Goal: Transaction & Acquisition: Obtain resource

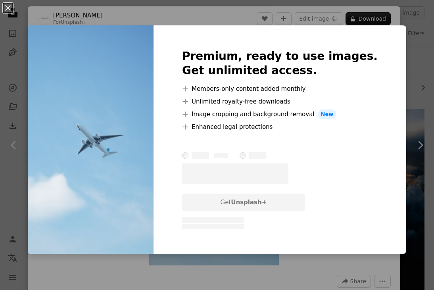
scroll to position [638, 0]
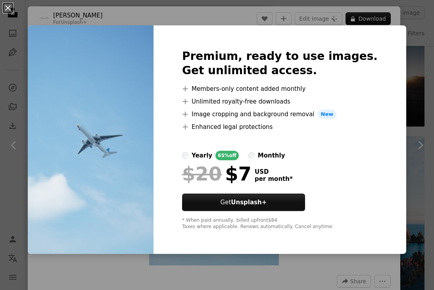
click at [408, 46] on div "An X shape Premium, ready to use images. Get unlimited access. A plus sign Memb…" at bounding box center [217, 145] width 434 height 290
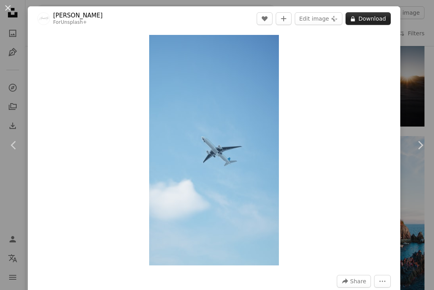
click at [382, 21] on button "A lock Download" at bounding box center [367, 18] width 45 height 13
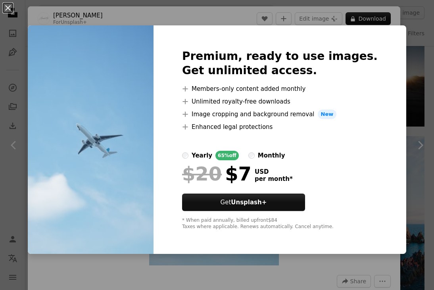
click at [406, 42] on div "An X shape Premium, ready to use images. Get unlimited access. A plus sign Memb…" at bounding box center [217, 145] width 434 height 290
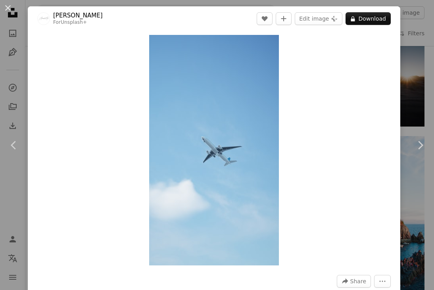
click at [416, 42] on div "An X shape Chevron left Chevron right Alexander Mils For Unsplash+ A heart A pl…" at bounding box center [217, 145] width 434 height 290
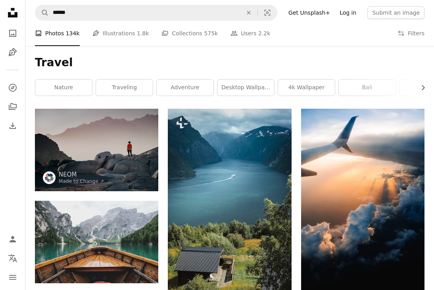
click at [348, 11] on link "Log in" at bounding box center [348, 12] width 26 height 13
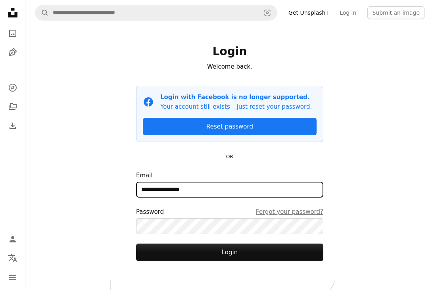
type input "**********"
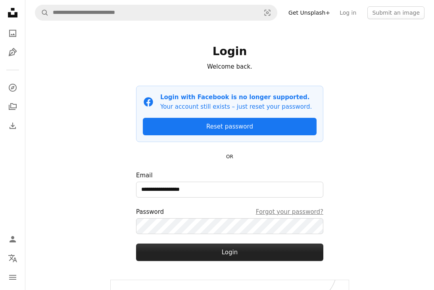
click at [184, 255] on button "Login" at bounding box center [229, 252] width 187 height 17
